Goal: Navigation & Orientation: Find specific page/section

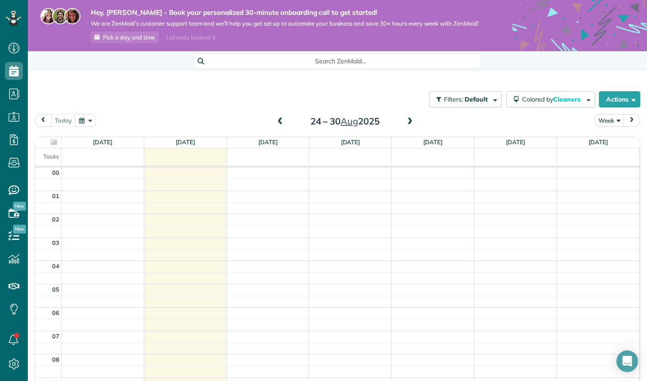
scroll to position [164, 0]
click at [13, 51] on use at bounding box center [14, 48] width 11 height 11
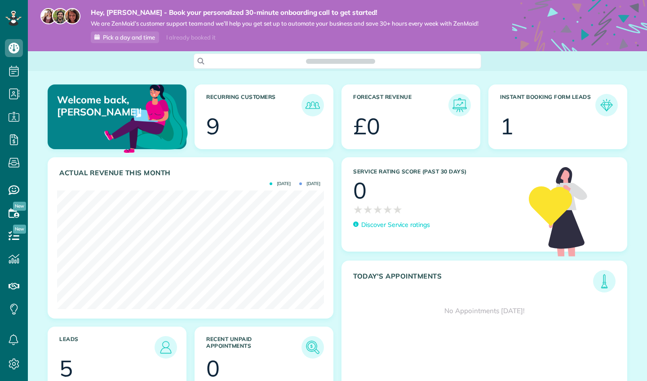
scroll to position [119, 267]
click at [635, 96] on div "Welcome back, Kathlene! Recurring Customers 9 Forecast Revenue £0 Instant Booki…" at bounding box center [337, 246] width 619 height 351
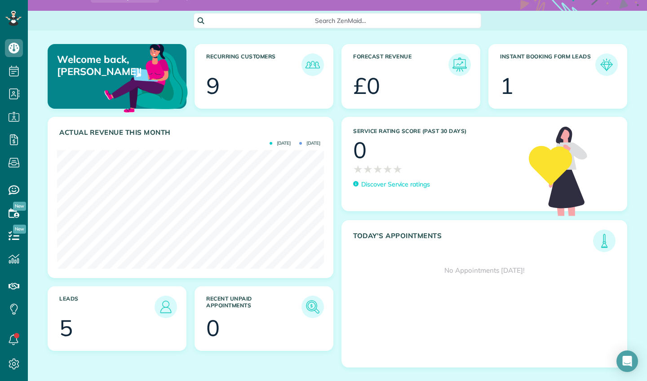
scroll to position [40, 0]
click at [167, 307] on img at bounding box center [166, 307] width 21 height 21
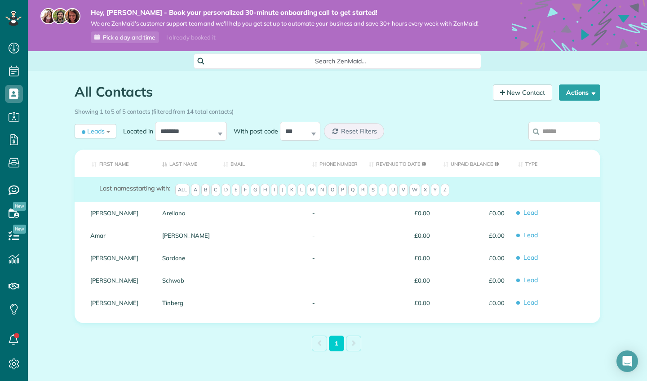
scroll to position [4, 4]
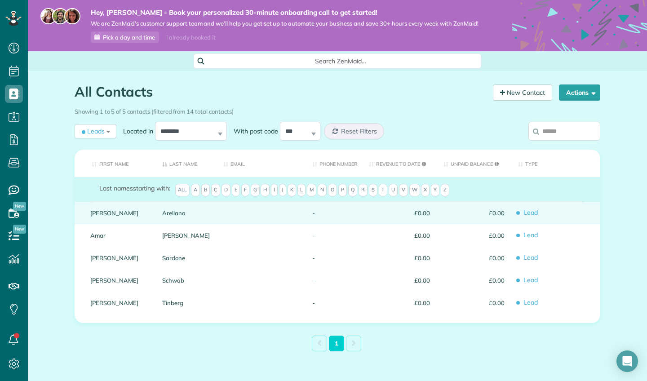
click at [518, 213] on span "Lead" at bounding box center [556, 213] width 76 height 16
click at [334, 210] on div "-" at bounding box center [334, 213] width 57 height 22
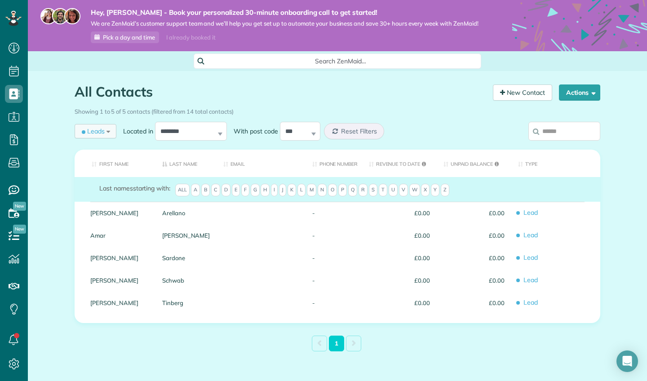
click at [109, 131] on div "Leads All Records All Customers Leads Former Customers Recurring Customers One-…" at bounding box center [96, 131] width 42 height 14
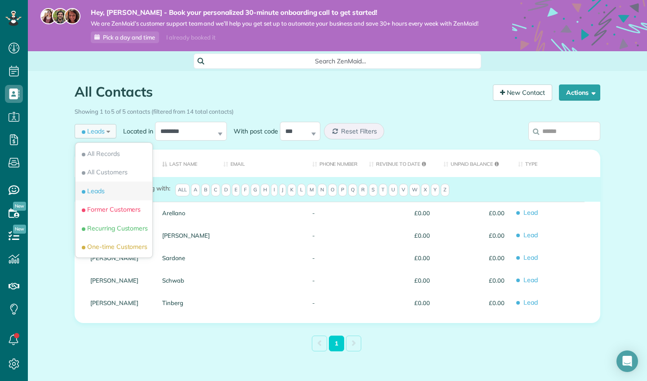
click at [102, 187] on span "Leads" at bounding box center [92, 191] width 25 height 9
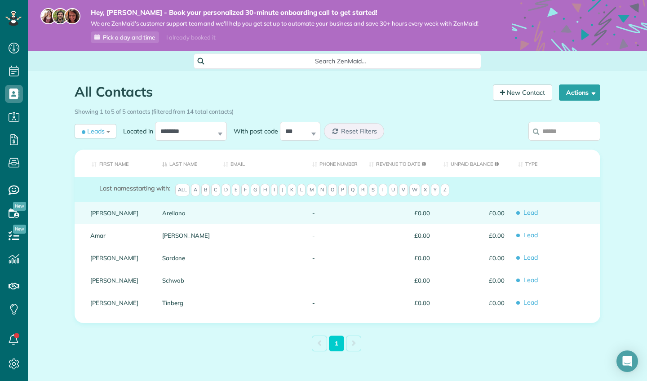
click at [418, 213] on span "£0.00" at bounding box center [399, 213] width 61 height 6
click at [520, 214] on span "Lead" at bounding box center [556, 213] width 76 height 16
click at [169, 214] on link "Arellano" at bounding box center [186, 213] width 48 height 6
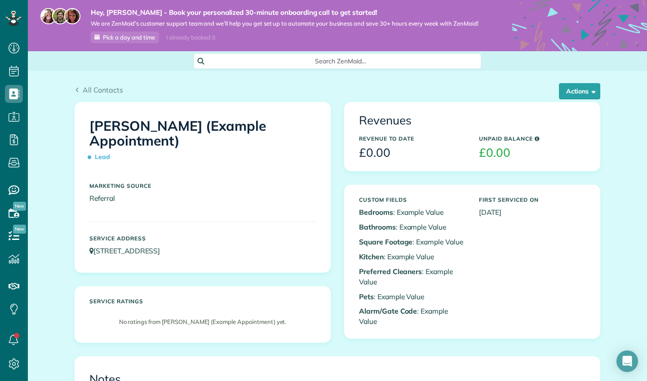
scroll to position [4, 4]
click at [598, 91] on button "Actions" at bounding box center [579, 91] width 41 height 16
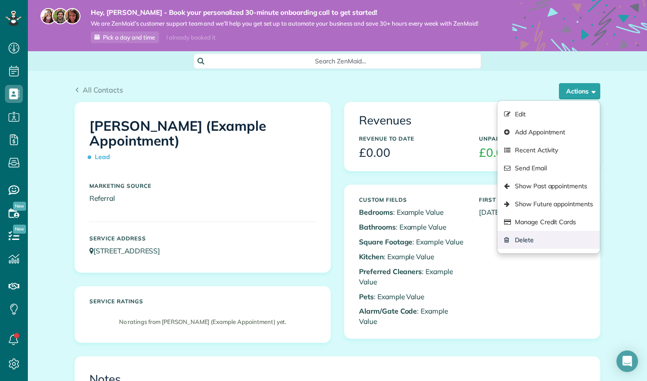
click at [532, 239] on link "Delete" at bounding box center [549, 240] width 102 height 18
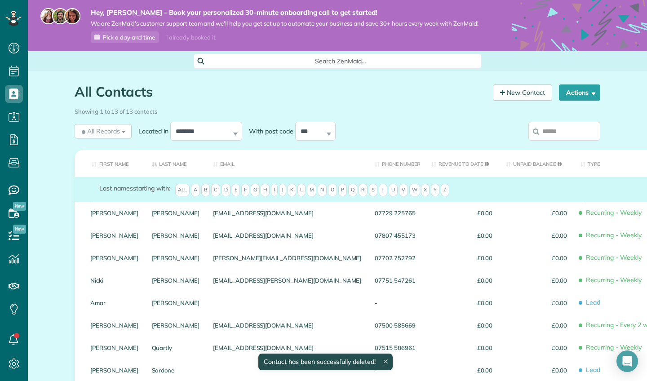
scroll to position [4, 4]
click at [119, 131] on span "All Records" at bounding box center [100, 131] width 40 height 9
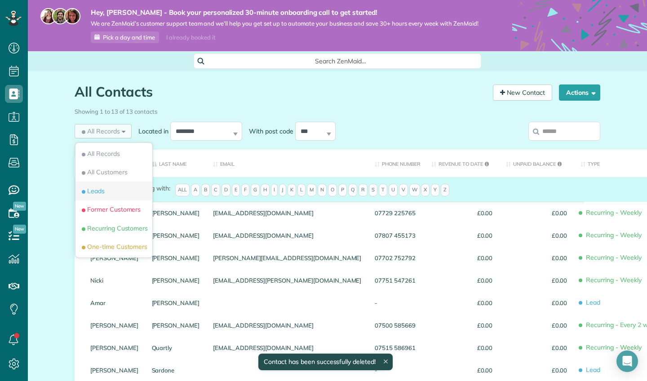
click at [104, 195] on li "Leads" at bounding box center [114, 191] width 77 height 19
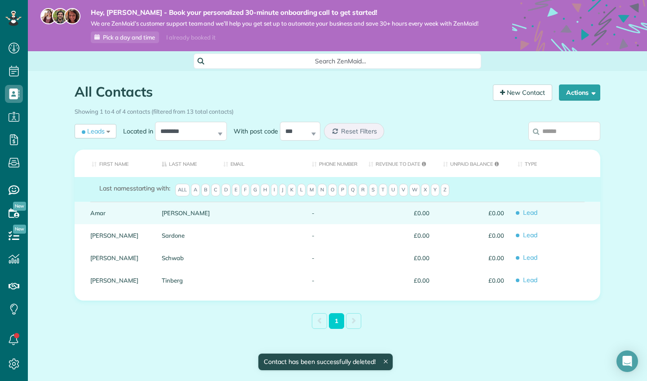
click at [106, 214] on link "Amar" at bounding box center [119, 213] width 58 height 6
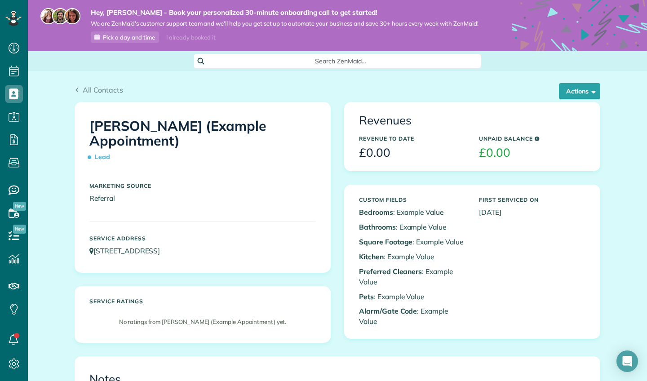
scroll to position [4, 4]
click at [581, 93] on button "Actions" at bounding box center [579, 91] width 41 height 16
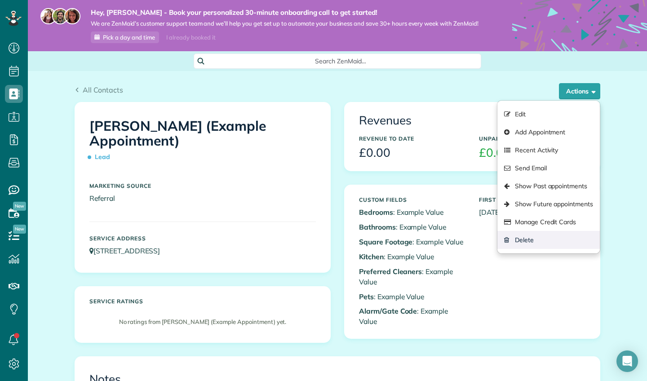
click at [546, 241] on link "Delete" at bounding box center [549, 240] width 102 height 18
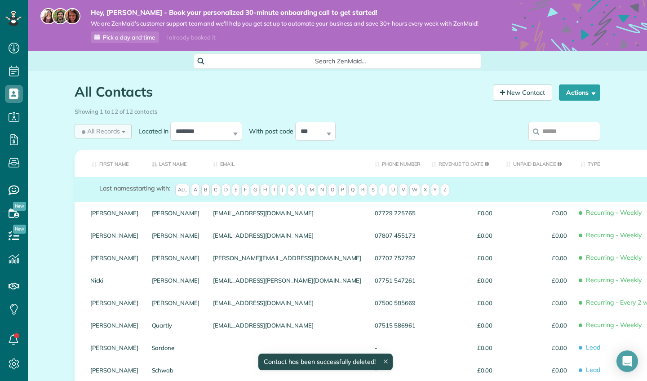
scroll to position [4, 4]
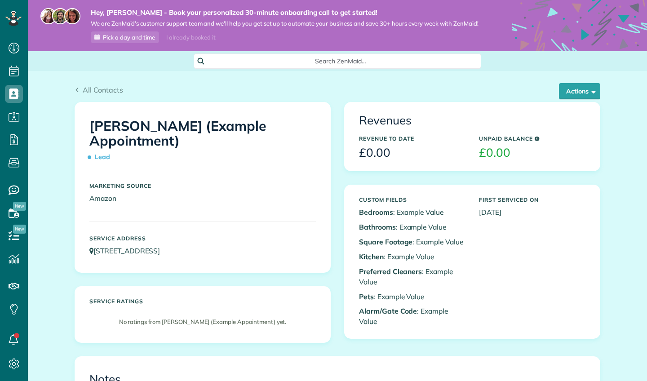
scroll to position [4, 4]
click at [565, 96] on button "Actions" at bounding box center [579, 91] width 41 height 16
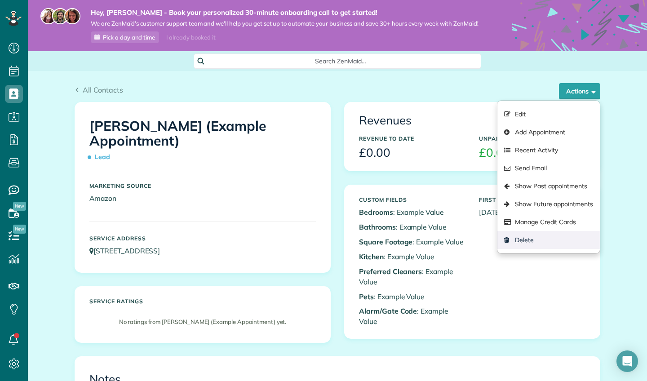
click at [524, 241] on link "Delete" at bounding box center [549, 240] width 102 height 18
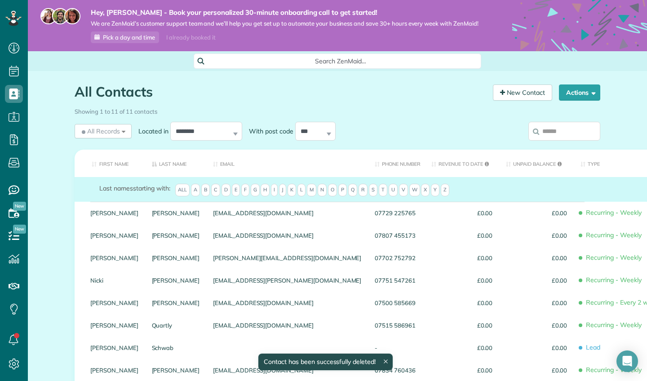
scroll to position [4, 4]
click at [123, 132] on div "All Records All Records All Customers Leads Former Customers Recurring Customer…" at bounding box center [103, 131] width 57 height 14
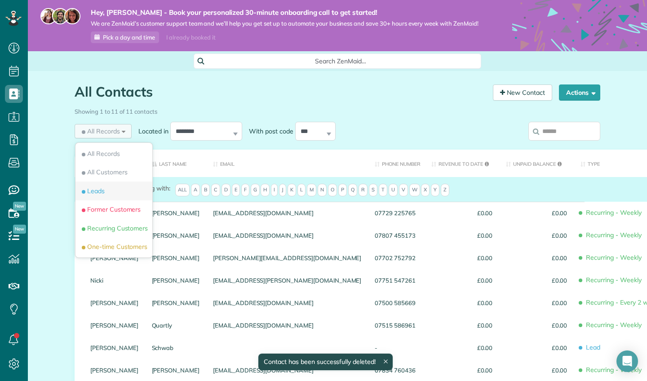
click at [102, 196] on li "Leads" at bounding box center [114, 191] width 77 height 19
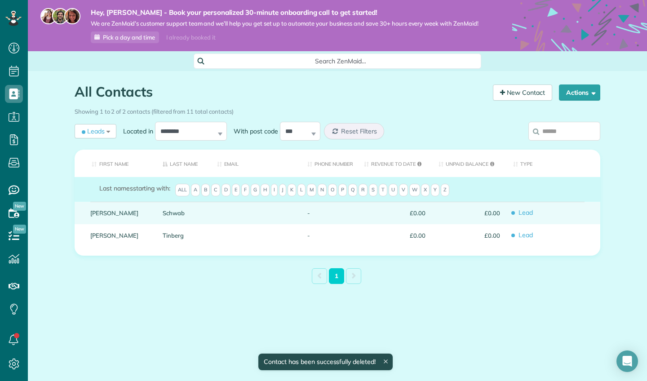
click at [172, 210] on link "Schwab" at bounding box center [183, 213] width 41 height 6
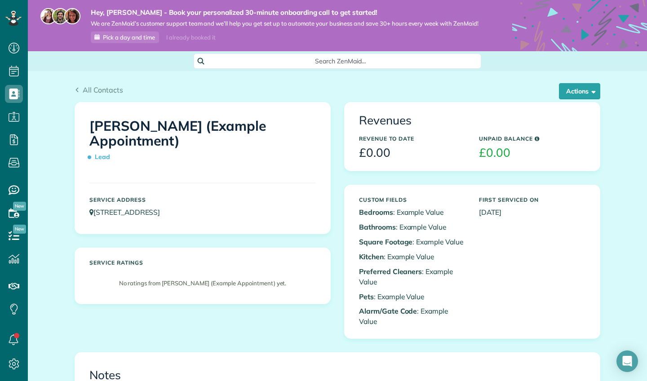
scroll to position [4, 4]
click at [588, 94] on button "Actions" at bounding box center [579, 91] width 41 height 16
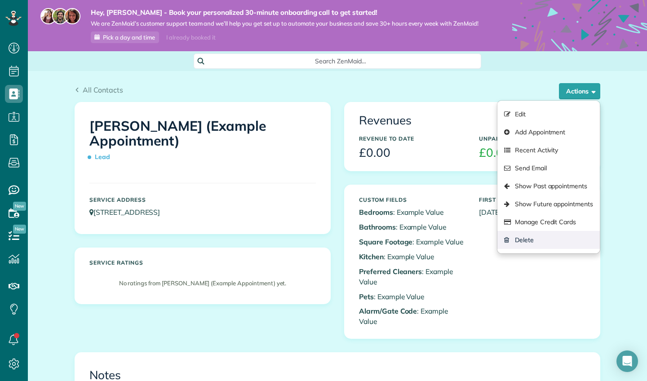
click at [530, 234] on link "Delete" at bounding box center [549, 240] width 102 height 18
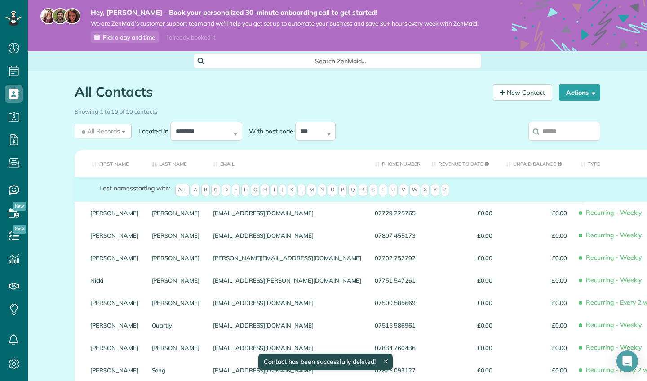
scroll to position [4, 4]
click at [194, 35] on div "I already booked it" at bounding box center [191, 37] width 60 height 11
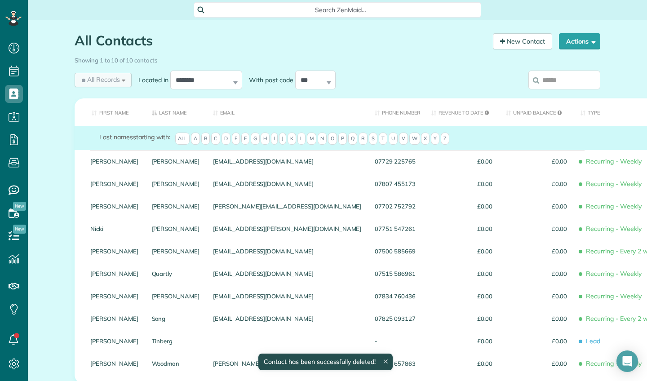
click at [95, 85] on div "All Records" at bounding box center [100, 80] width 40 height 10
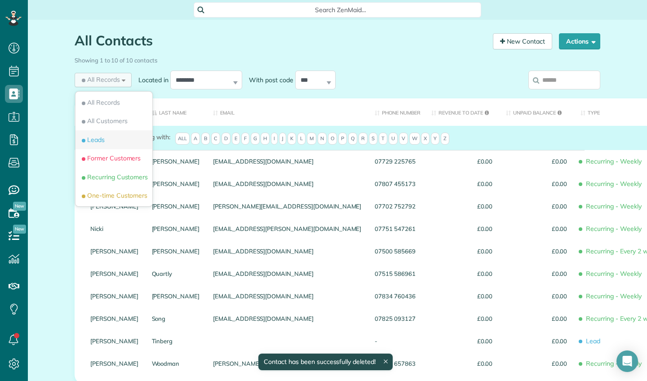
click at [93, 138] on span "Leads" at bounding box center [92, 139] width 25 height 9
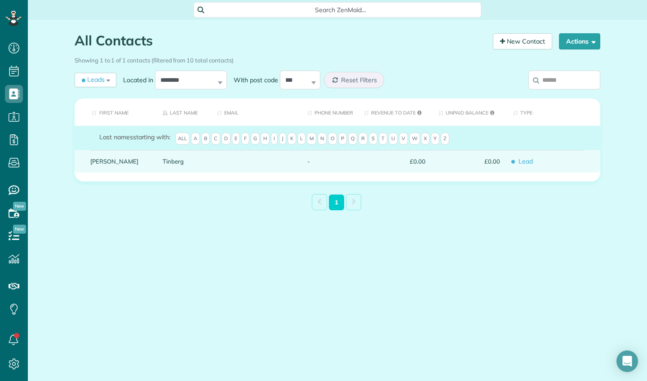
click at [102, 163] on link "Sharon" at bounding box center [119, 161] width 59 height 6
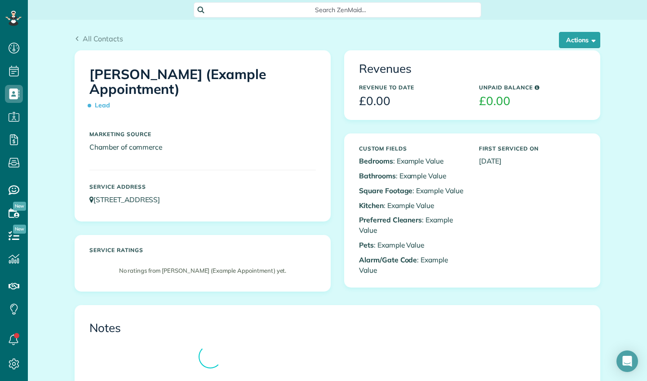
scroll to position [4, 4]
click at [588, 35] on button "Actions" at bounding box center [579, 40] width 41 height 16
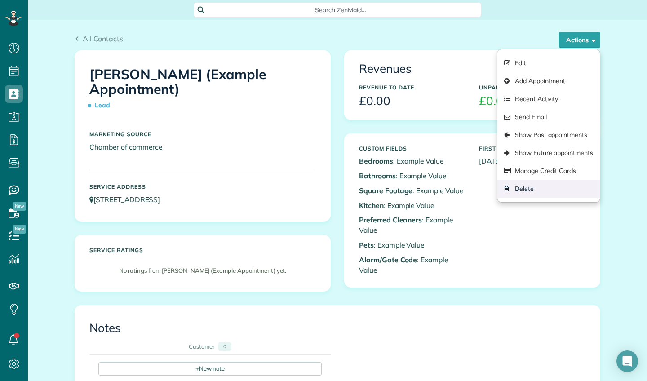
click at [527, 187] on link "Delete" at bounding box center [549, 189] width 102 height 18
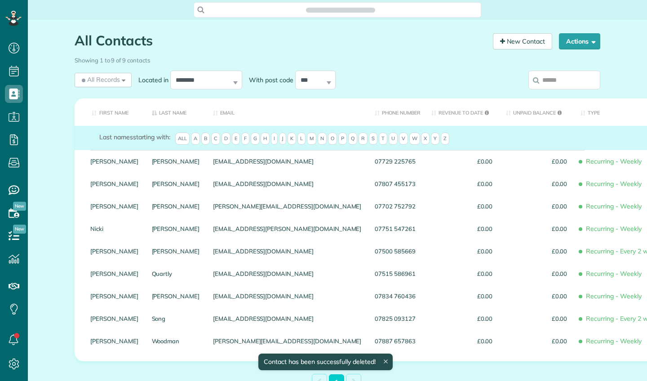
scroll to position [4, 4]
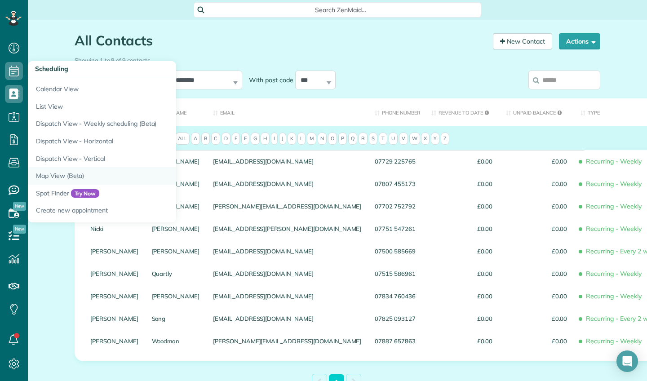
click at [58, 173] on link "Map View (Beta)" at bounding box center [140, 176] width 225 height 18
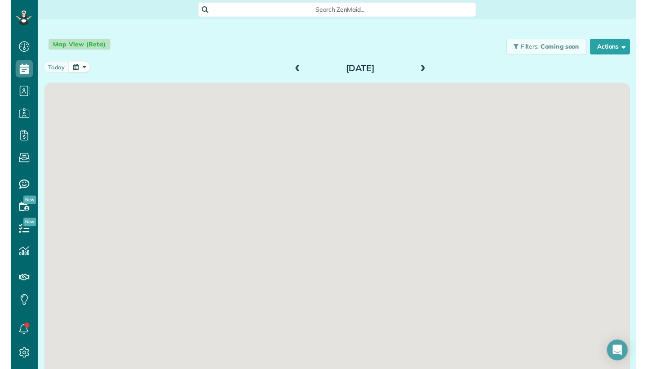
scroll to position [4, 4]
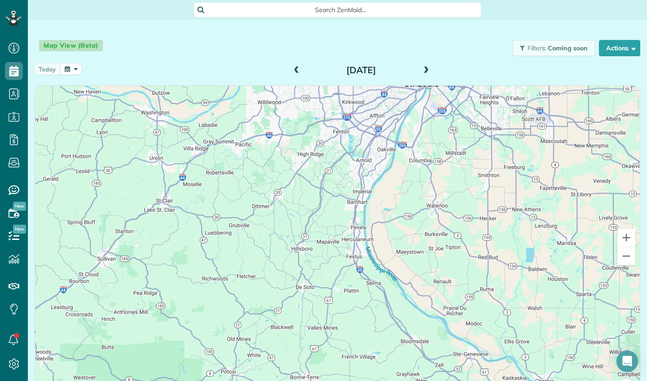
click at [425, 72] on span at bounding box center [426, 71] width 10 height 8
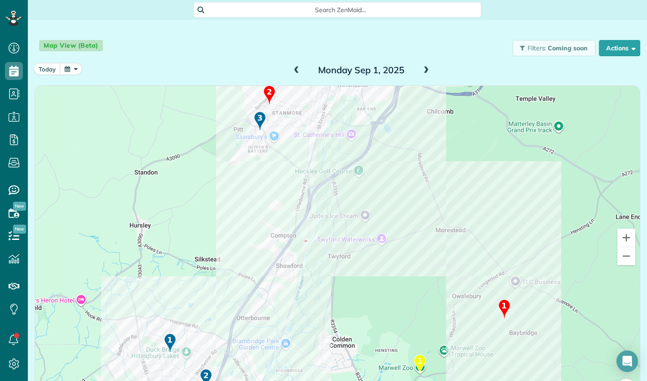
click at [504, 306] on img at bounding box center [504, 308] width 12 height 19
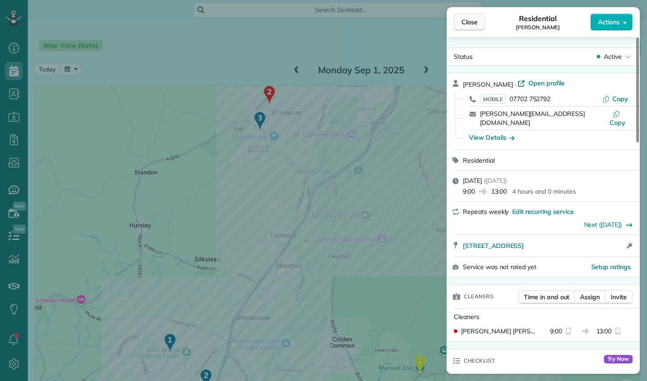
click at [463, 17] on button "Close" at bounding box center [469, 21] width 31 height 17
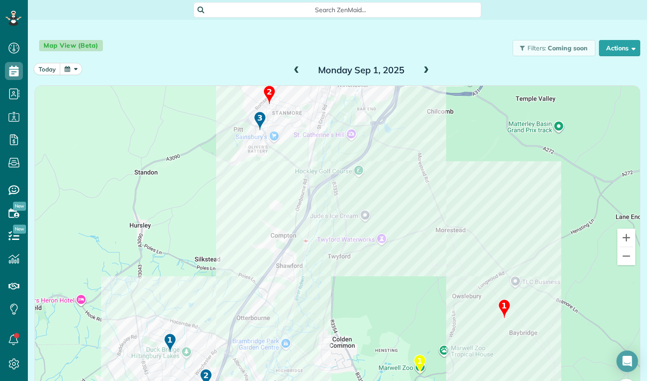
click at [269, 93] on img at bounding box center [269, 94] width 12 height 19
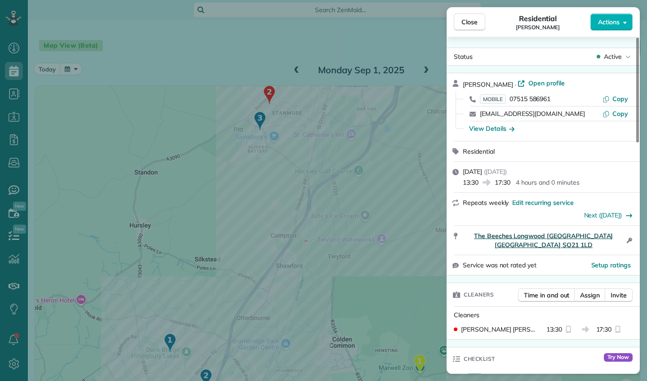
click at [603, 237] on span "The Beeches Longwood Winchester England SO21 1LD" at bounding box center [543, 240] width 161 height 18
click at [497, 235] on span "The Beeches Longwood Winchester England SO21 1LD" at bounding box center [543, 240] width 161 height 18
click at [461, 208] on div "Repeats weekly Edit recurring service Next (08 Sep)" at bounding box center [543, 209] width 193 height 32
click at [401, 192] on div "Close Residential Emma Quartly Actions Status Active Emma Quartly · Open profil…" at bounding box center [323, 190] width 647 height 381
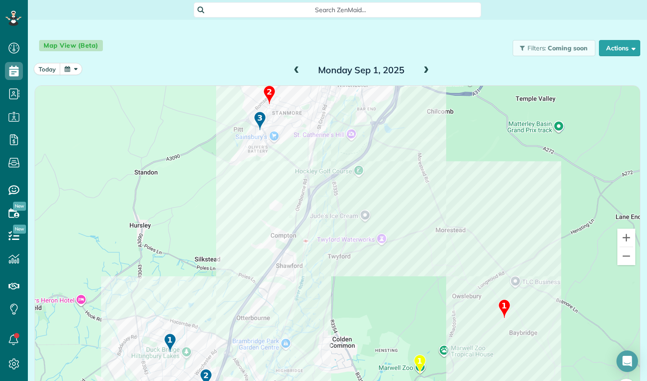
click at [269, 93] on img at bounding box center [269, 94] width 12 height 19
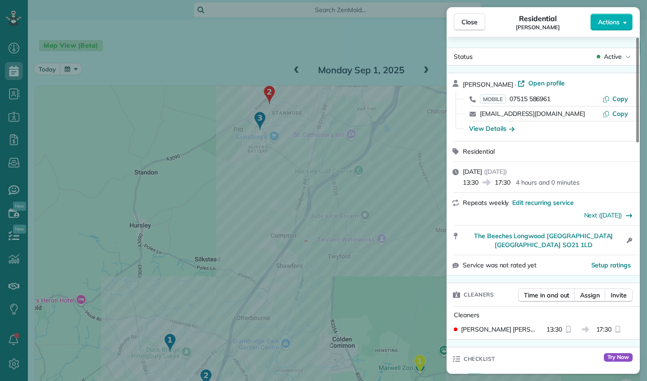
click at [124, 82] on div "Close Residential Emma Quartly Actions Status Active Emma Quartly · Open profil…" at bounding box center [323, 190] width 647 height 381
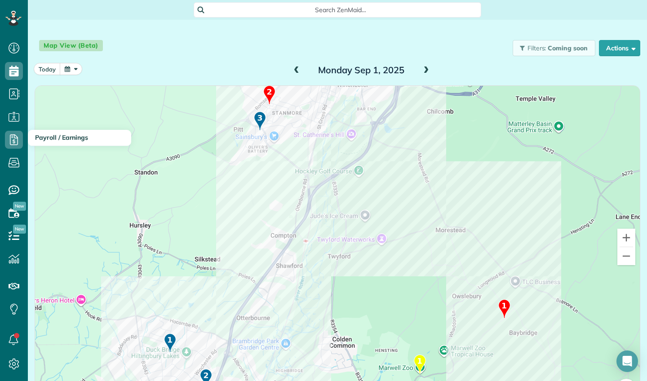
click at [13, 137] on icon at bounding box center [14, 140] width 18 height 18
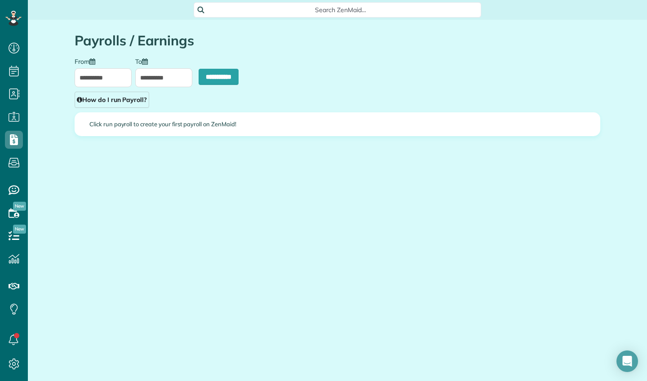
type input "**********"
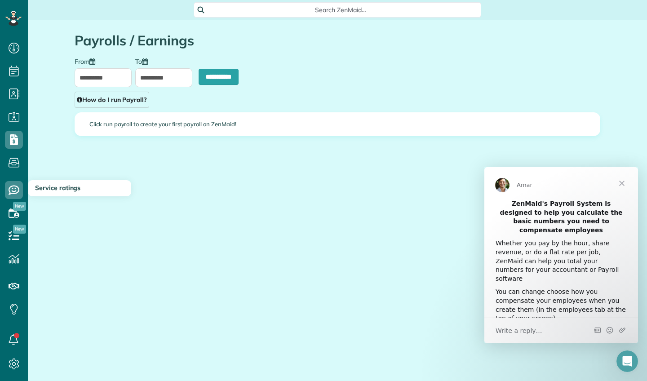
click at [13, 188] on icon at bounding box center [14, 190] width 18 height 18
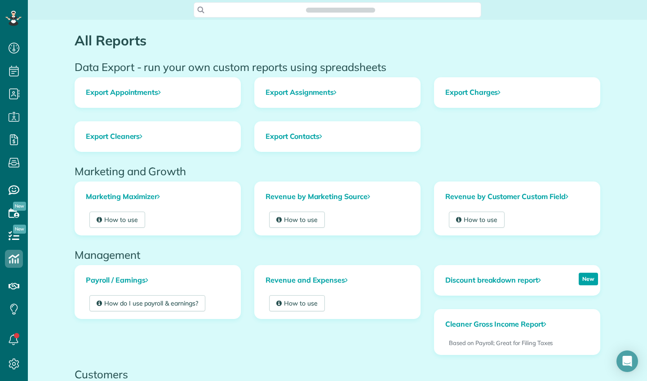
scroll to position [4, 4]
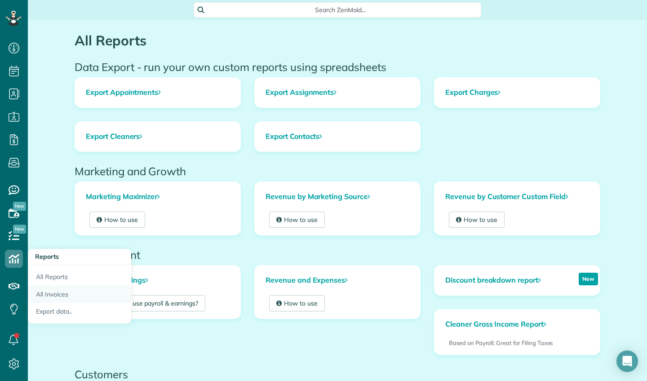
click at [41, 290] on link "All Invoices" at bounding box center [79, 295] width 103 height 18
